Goal: Browse casually

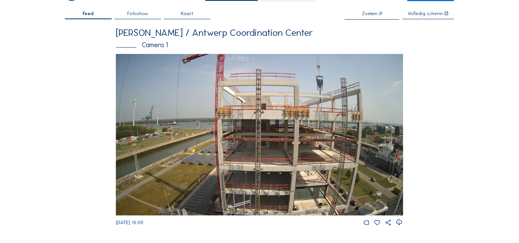
scroll to position [103, 0]
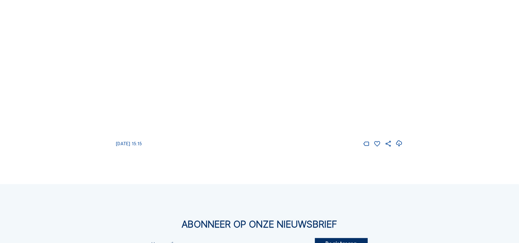
scroll to position [34, 0]
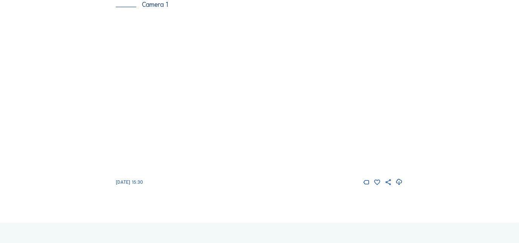
scroll to position [68, 0]
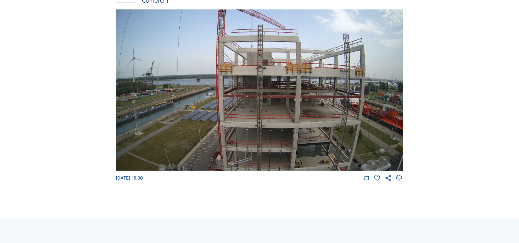
click at [307, 128] on img at bounding box center [259, 90] width 287 height 162
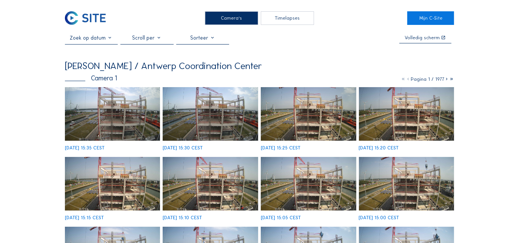
click at [118, 113] on img at bounding box center [112, 114] width 95 height 54
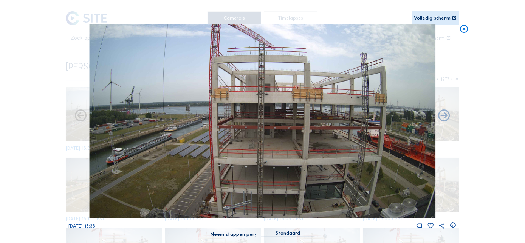
click at [463, 28] on icon at bounding box center [463, 29] width 9 height 10
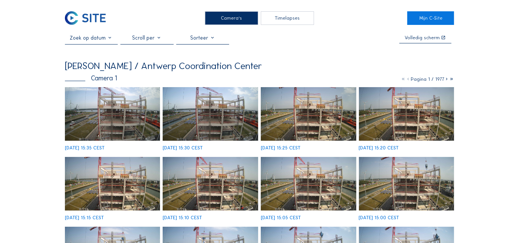
click at [279, 20] on div "Timelapses" at bounding box center [287, 18] width 53 height 14
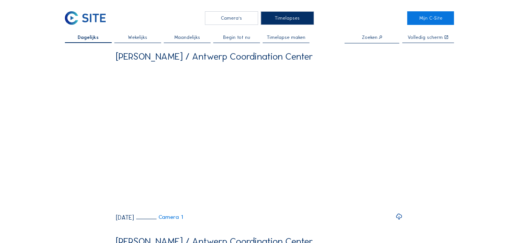
click at [144, 38] on span "Wekelijks" at bounding box center [137, 37] width 19 height 5
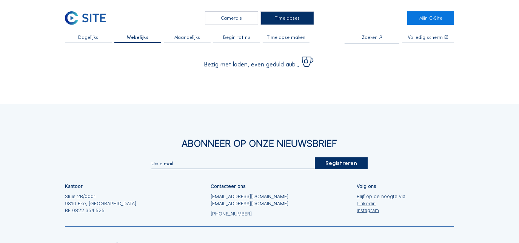
click at [185, 38] on span "Maandelijks" at bounding box center [188, 37] width 26 height 5
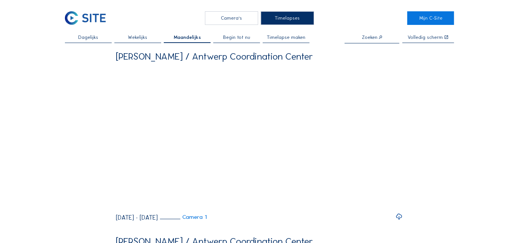
click at [238, 37] on span "Begin tot nu" at bounding box center [236, 37] width 27 height 5
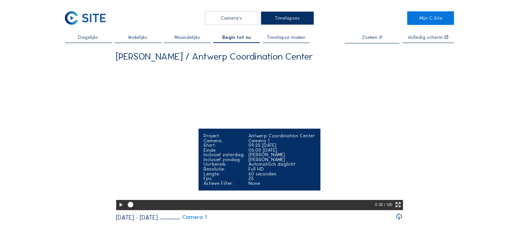
click at [120, 209] on icon at bounding box center [120, 205] width 7 height 8
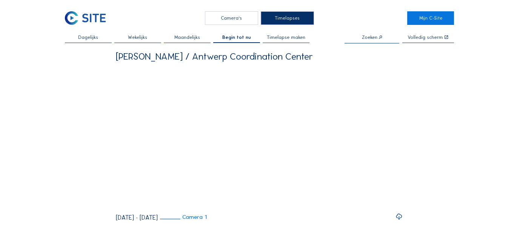
click at [84, 36] on span "Dagelijks" at bounding box center [88, 37] width 20 height 5
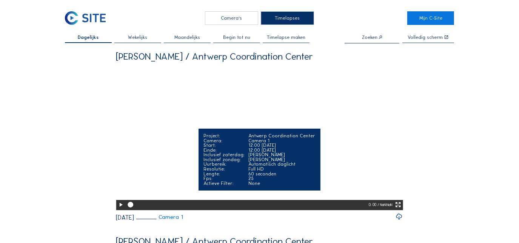
scroll to position [34, 0]
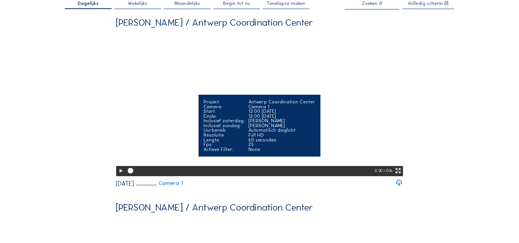
click at [120, 175] on icon at bounding box center [120, 171] width 7 height 8
click at [400, 175] on icon at bounding box center [398, 171] width 7 height 8
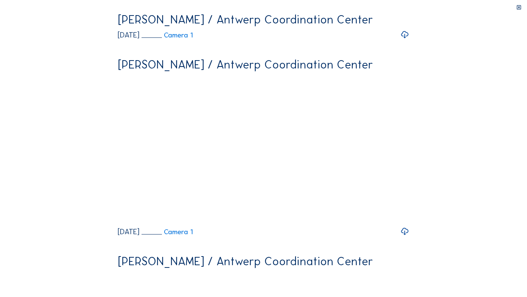
click at [337, 160] on video "Your browser does not support the video tag." at bounding box center [264, 87] width 292 height 146
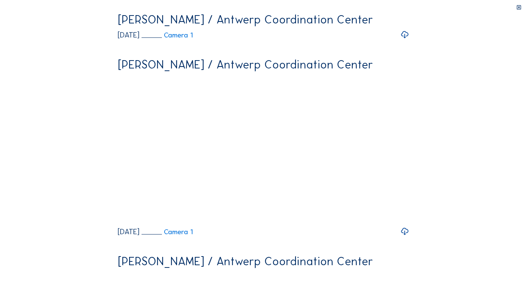
click at [337, 160] on video "Your browser does not support the video tag." at bounding box center [264, 87] width 292 height 146
click at [350, 160] on video "Your browser does not support the video tag." at bounding box center [264, 87] width 292 height 146
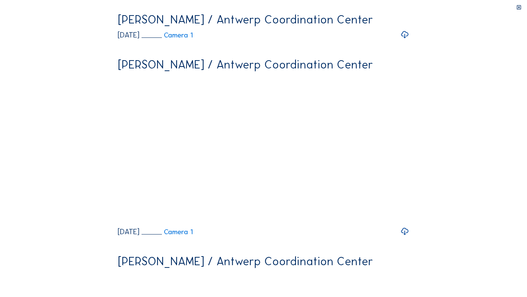
click at [350, 160] on video "Your browser does not support the video tag." at bounding box center [264, 87] width 292 height 146
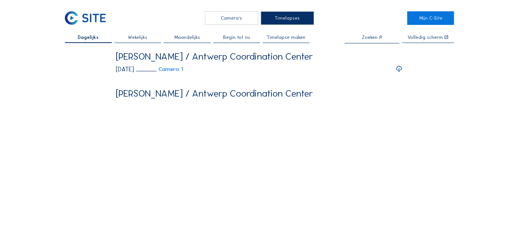
click at [248, 22] on div "Camera's" at bounding box center [231, 18] width 53 height 14
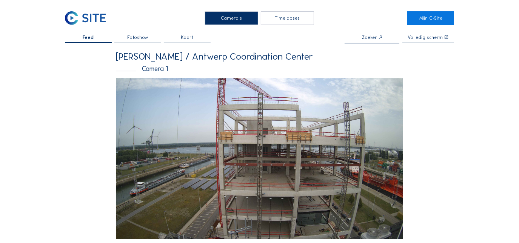
click at [144, 39] on span "Fotoshow" at bounding box center [137, 37] width 21 height 5
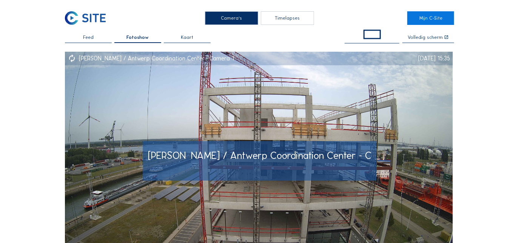
click at [310, 115] on img at bounding box center [259, 161] width 388 height 218
click at [291, 97] on img at bounding box center [259, 161] width 388 height 218
click at [293, 100] on img at bounding box center [259, 161] width 388 height 218
click at [377, 113] on img at bounding box center [259, 161] width 388 height 218
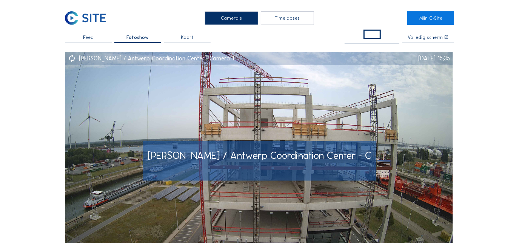
click at [377, 113] on img at bounding box center [259, 161] width 388 height 218
click at [426, 59] on div "We 13 Aug 2025 15:35" at bounding box center [435, 59] width 32 height 6
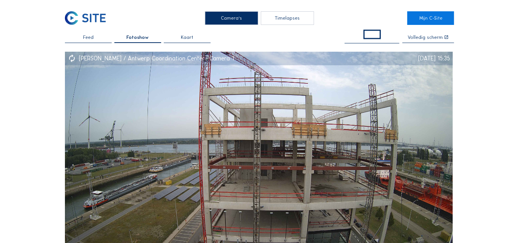
click at [199, 37] on div "Kaart" at bounding box center [187, 39] width 47 height 8
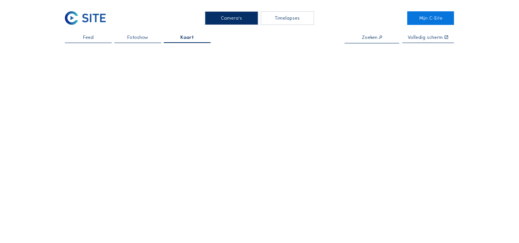
click at [151, 37] on div "Fotoshow" at bounding box center [137, 39] width 47 height 8
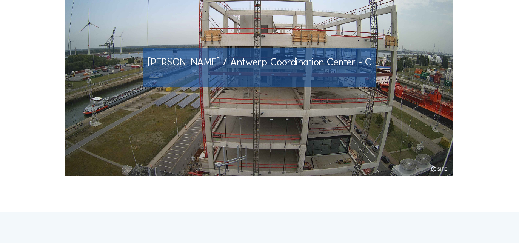
scroll to position [103, 0]
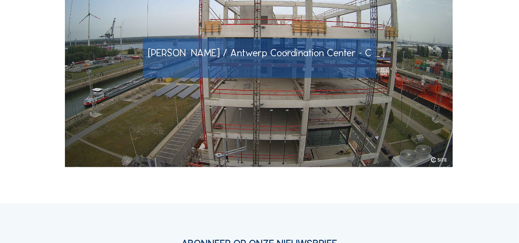
click at [342, 95] on img at bounding box center [259, 58] width 388 height 218
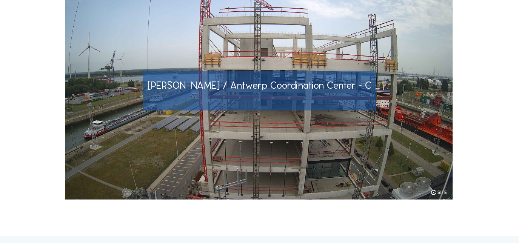
scroll to position [0, 0]
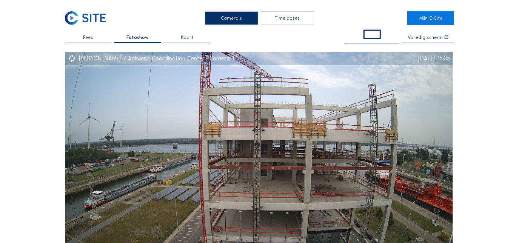
click at [92, 35] on span "Feed" at bounding box center [88, 37] width 11 height 5
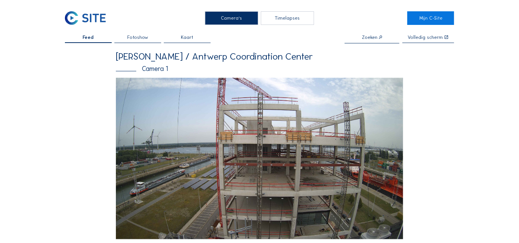
click at [299, 21] on div "Timelapses" at bounding box center [287, 18] width 53 height 14
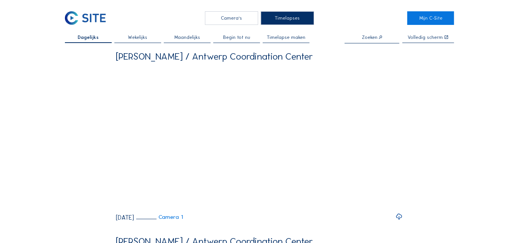
click at [233, 20] on div "Camera's" at bounding box center [231, 18] width 53 height 14
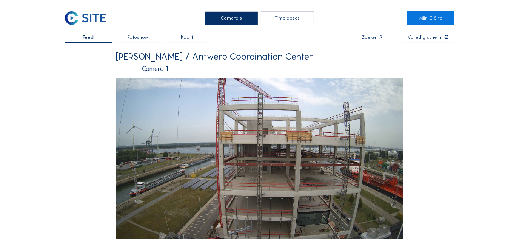
click at [309, 96] on img at bounding box center [259, 159] width 287 height 162
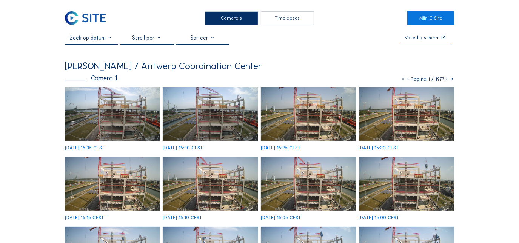
click at [447, 79] on icon at bounding box center [447, 79] width 5 height 6
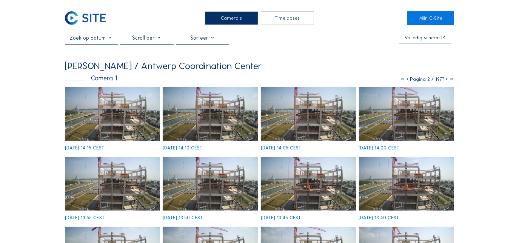
click at [445, 80] on icon at bounding box center [447, 79] width 5 height 6
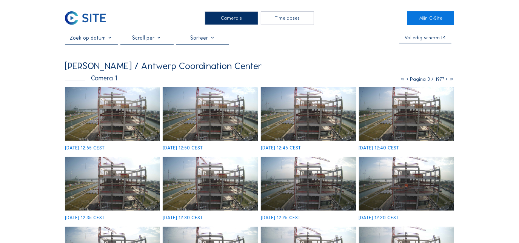
click at [448, 79] on icon at bounding box center [447, 79] width 5 height 6
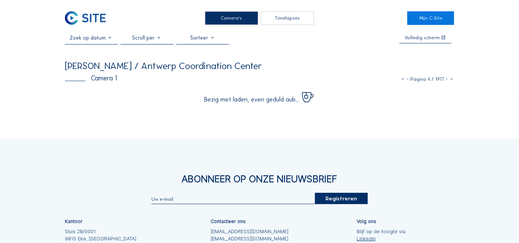
click at [448, 79] on icon at bounding box center [447, 79] width 5 height 6
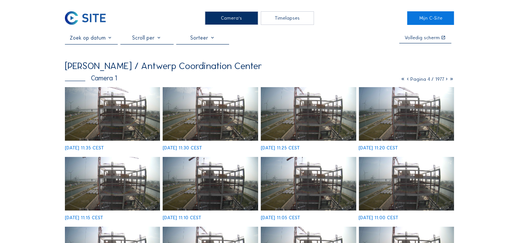
click at [448, 79] on icon at bounding box center [447, 79] width 5 height 6
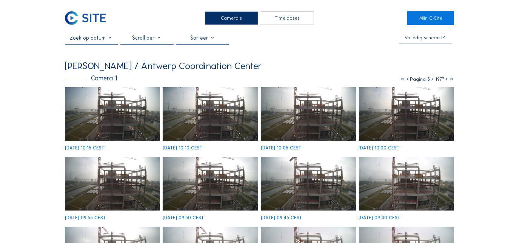
click at [448, 79] on icon at bounding box center [447, 79] width 5 height 6
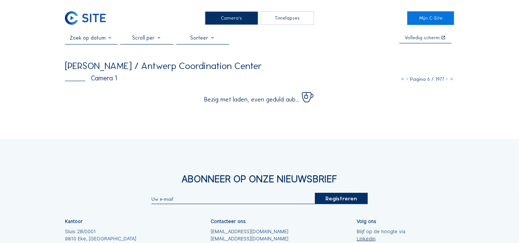
click at [451, 79] on icon at bounding box center [452, 79] width 5 height 6
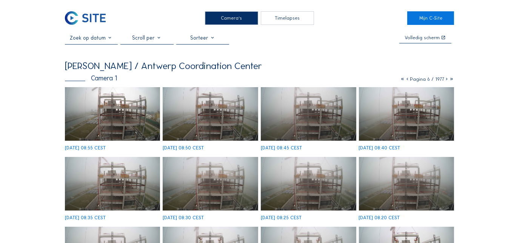
click at [452, 79] on icon at bounding box center [452, 79] width 5 height 6
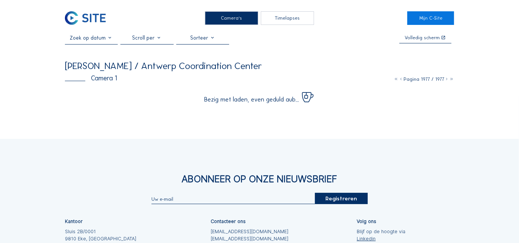
click at [430, 82] on span "Pagina 1977 / 1977" at bounding box center [424, 79] width 41 height 6
drag, startPoint x: 430, startPoint y: 82, endPoint x: 420, endPoint y: 82, distance: 9.5
click at [420, 82] on span "Pagina 1977 / 1977" at bounding box center [424, 79] width 41 height 6
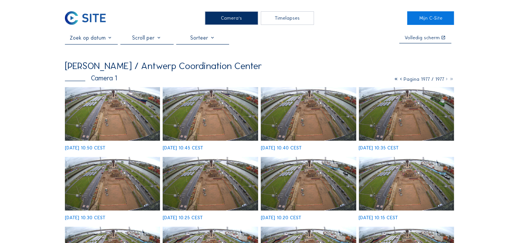
drag, startPoint x: 420, startPoint y: 82, endPoint x: 397, endPoint y: 80, distance: 23.5
click at [397, 80] on icon at bounding box center [396, 79] width 5 height 6
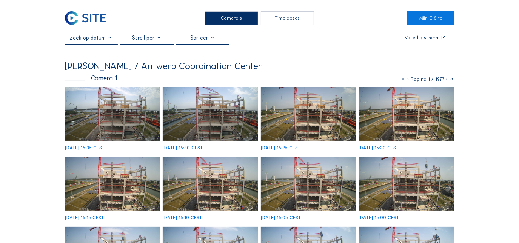
click at [446, 80] on icon at bounding box center [447, 79] width 5 height 6
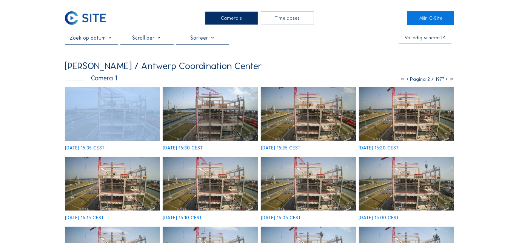
click at [446, 80] on icon at bounding box center [447, 79] width 5 height 6
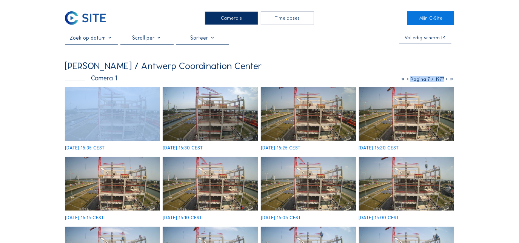
click at [446, 80] on icon at bounding box center [447, 79] width 5 height 6
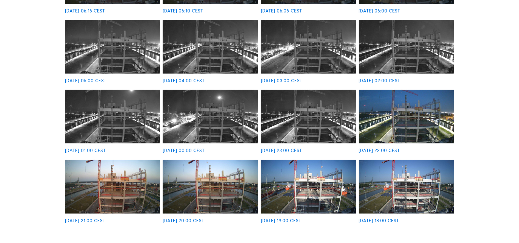
scroll to position [172, 0]
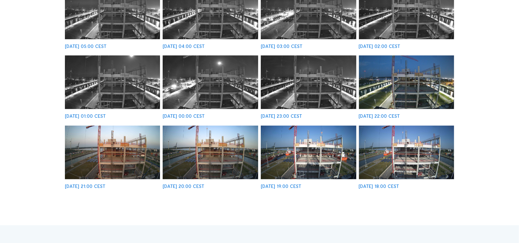
click at [128, 151] on img at bounding box center [112, 153] width 95 height 54
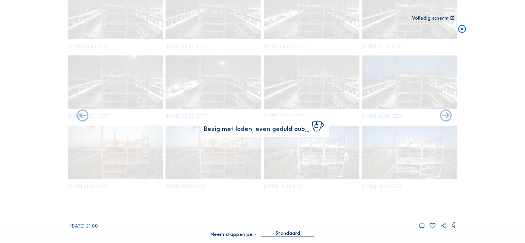
scroll to position [172, 0]
